Goal: Transaction & Acquisition: Purchase product/service

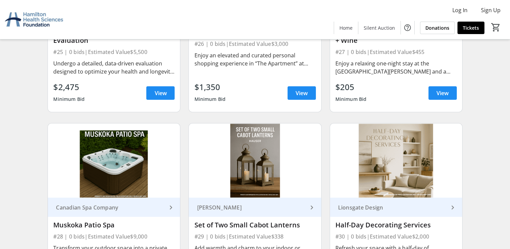
scroll to position [1754, 0]
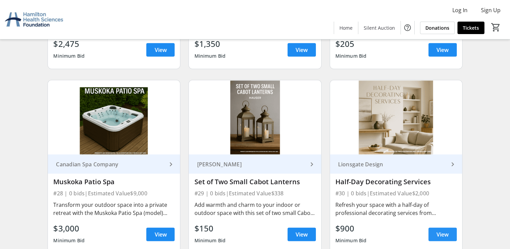
click at [446, 236] on span "View" at bounding box center [443, 234] width 12 height 8
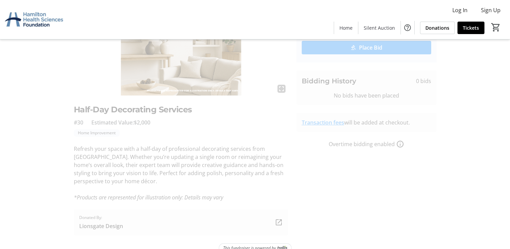
scroll to position [100, 0]
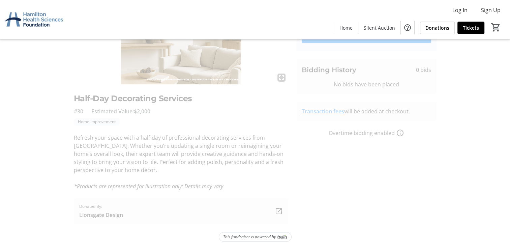
click at [103, 215] on span "Lionsgate Design" at bounding box center [101, 215] width 44 height 8
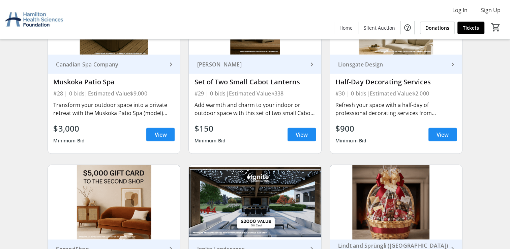
scroll to position [1802, 0]
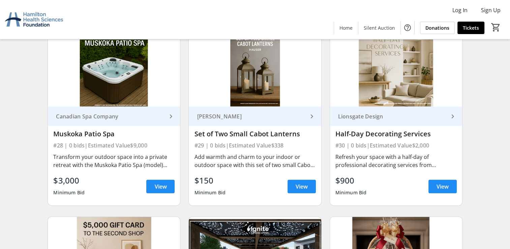
click at [380, 134] on div "Half-Day Decorating Services" at bounding box center [396, 134] width 121 height 8
click at [445, 188] on span "View" at bounding box center [443, 187] width 12 height 8
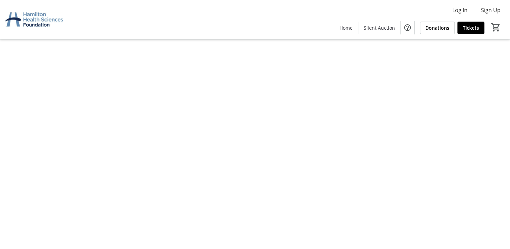
scroll to position [100, 0]
click at [120, 217] on span "Lionsgate Design" at bounding box center [101, 215] width 44 height 8
